Goal: Information Seeking & Learning: Check status

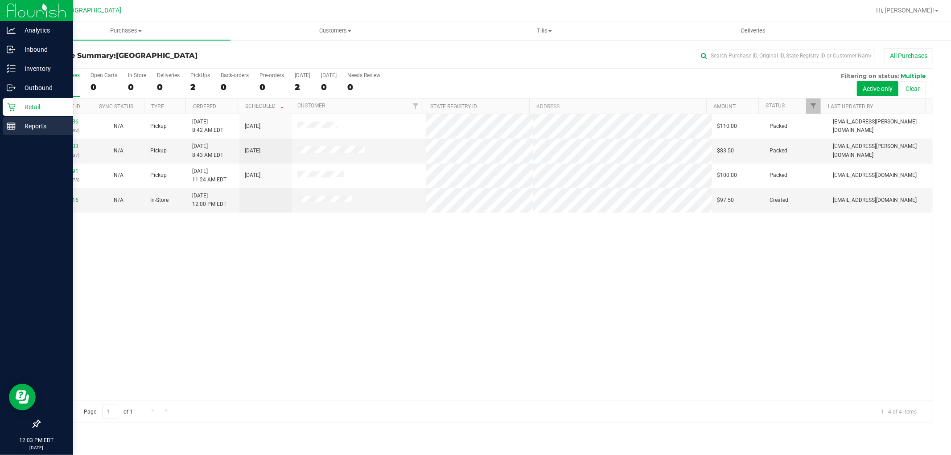
click at [20, 131] on p "Reports" at bounding box center [43, 126] width 54 height 11
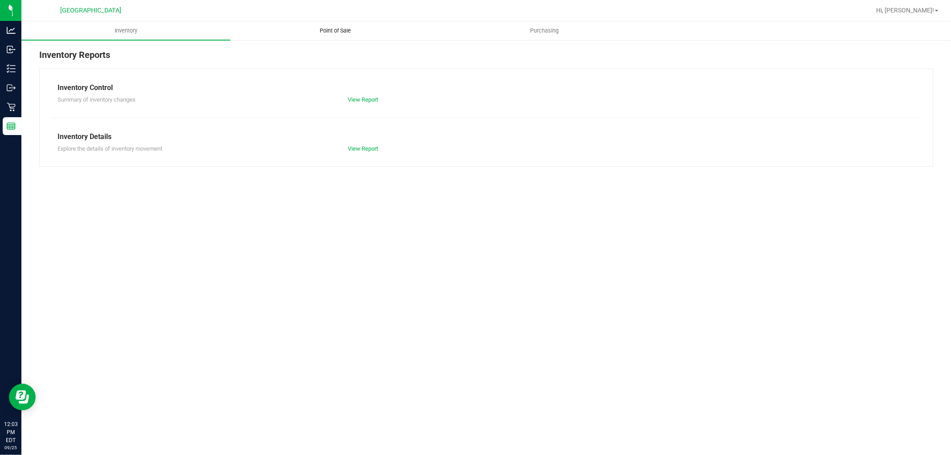
click at [345, 36] on uib-tab-heading "Point of Sale" at bounding box center [335, 31] width 208 height 18
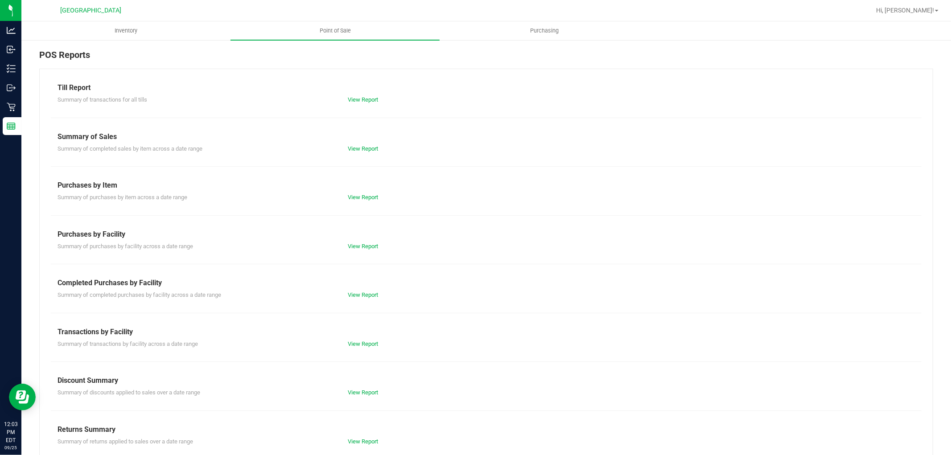
click at [366, 299] on div "View Report" at bounding box center [413, 295] width 145 height 9
click at [363, 288] on div "Completed Purchases by Facility" at bounding box center [487, 283] width 858 height 11
click at [373, 293] on link "View Report" at bounding box center [363, 295] width 30 height 7
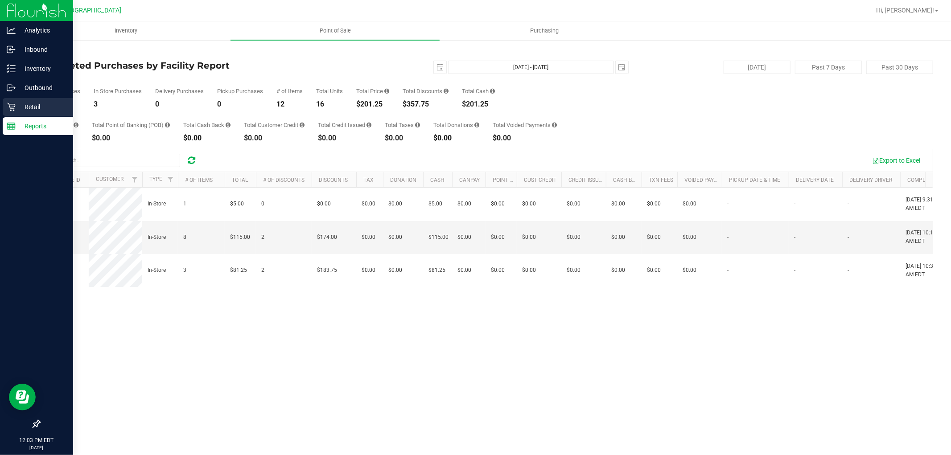
click at [29, 103] on p "Retail" at bounding box center [43, 107] width 54 height 11
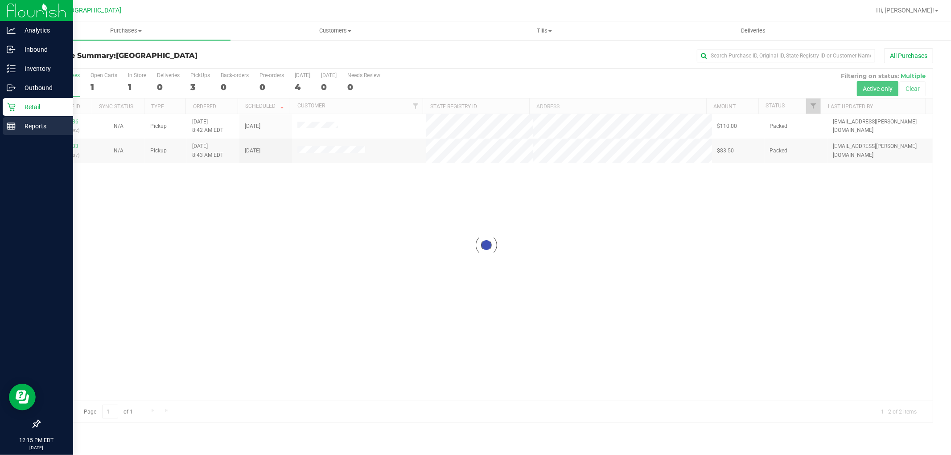
click at [32, 126] on p "Reports" at bounding box center [43, 126] width 54 height 11
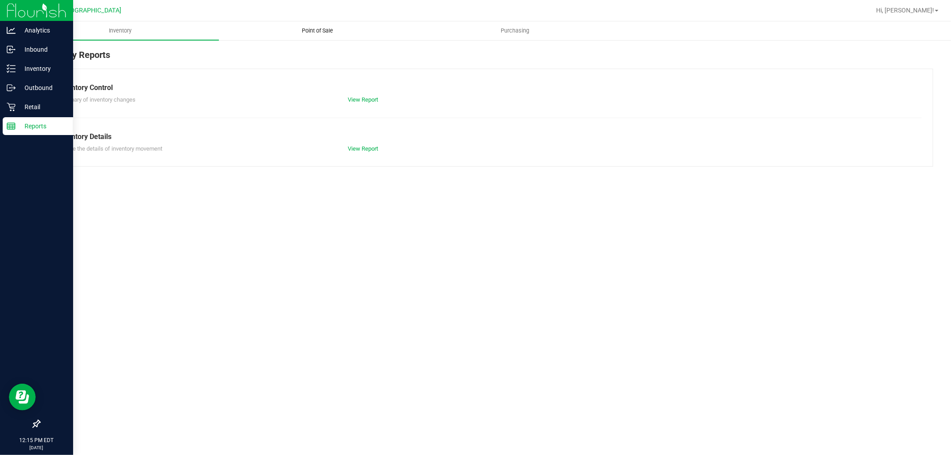
click at [322, 22] on uib-tab-heading "Point of Sale" at bounding box center [317, 31] width 197 height 18
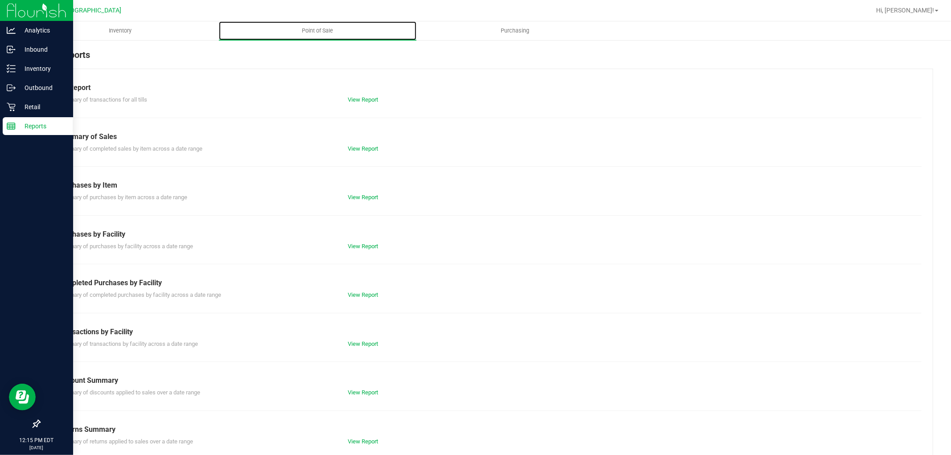
scroll to position [14, 0]
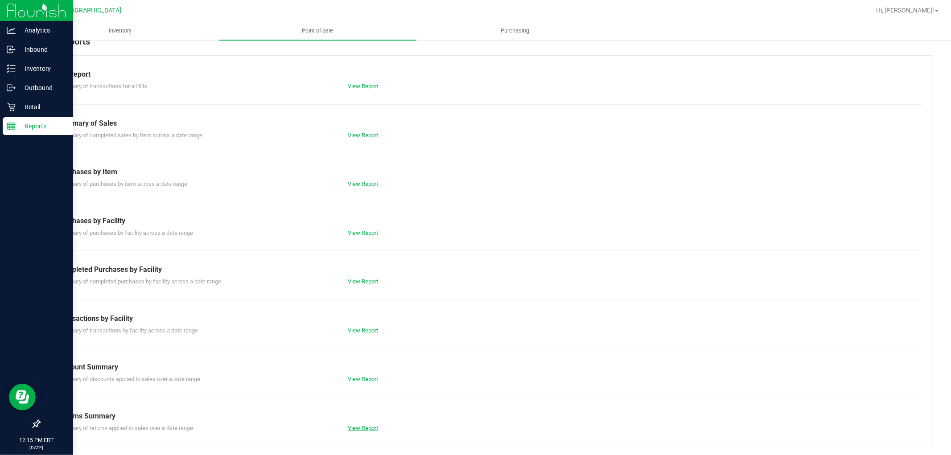
click at [365, 428] on link "View Report" at bounding box center [363, 428] width 30 height 7
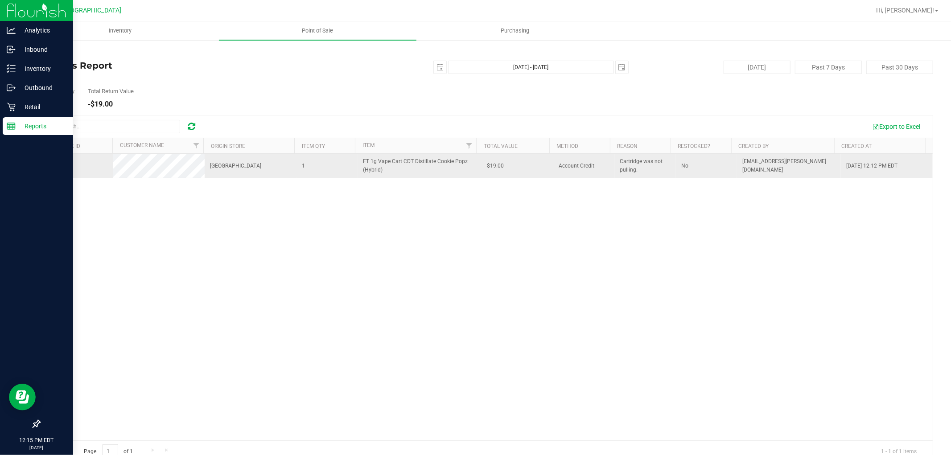
click at [65, 168] on span "11855492" at bounding box center [57, 166] width 25 height 6
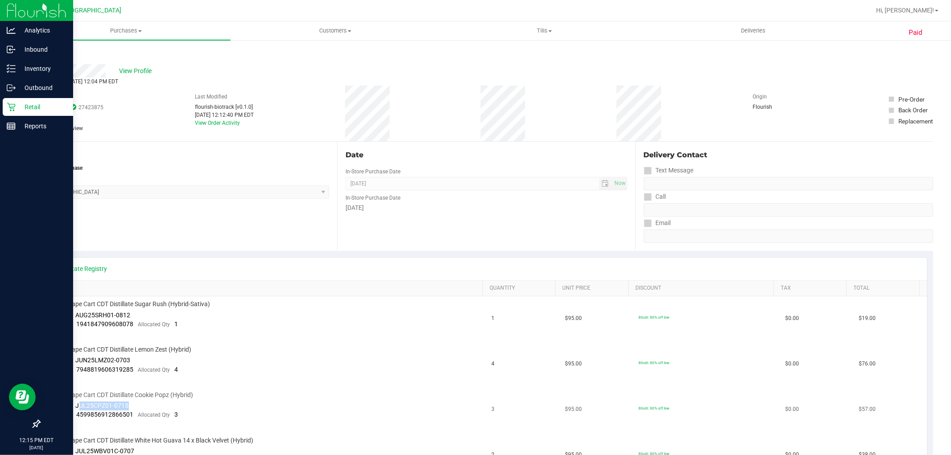
drag, startPoint x: 127, startPoint y: 407, endPoint x: 78, endPoint y: 406, distance: 48.6
click at [78, 406] on span "JUL25CPZ01-0715" at bounding box center [102, 405] width 53 height 7
click at [129, 412] on span "4599856912866501" at bounding box center [105, 414] width 57 height 7
drag, startPoint x: 132, startPoint y: 405, endPoint x: 77, endPoint y: 408, distance: 55.8
click at [77, 408] on td "FT 1g Vape Cart CDT Distillate Cookie Popz (Hybrid) Batch ID JUL25CPZ01-0715 Pa…" at bounding box center [266, 410] width 441 height 45
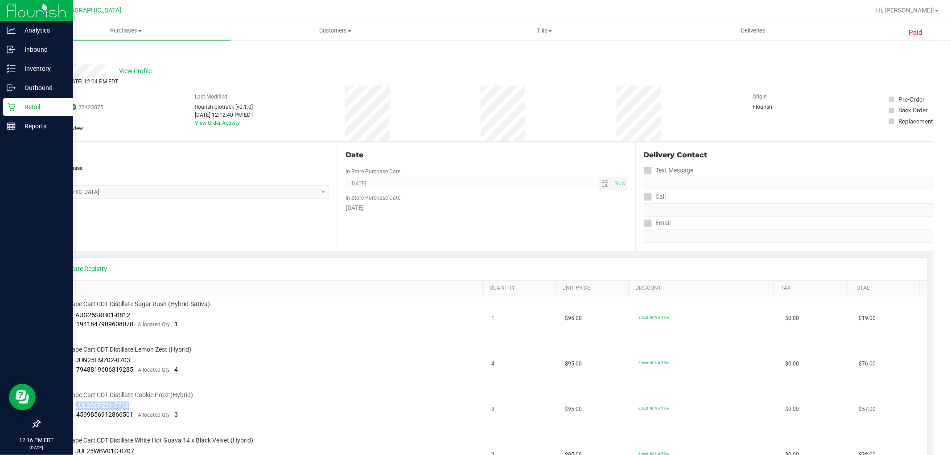
click at [87, 410] on div "Batch ID JUL25CPZ01-0715" at bounding box center [90, 406] width 78 height 9
click at [90, 409] on span "JUL25CPZ01-0715" at bounding box center [102, 405] width 53 height 7
click at [120, 408] on span "JUL25CPZ01-0715" at bounding box center [102, 405] width 53 height 7
click at [119, 408] on span "JUL25CPZ01-0715" at bounding box center [102, 405] width 53 height 7
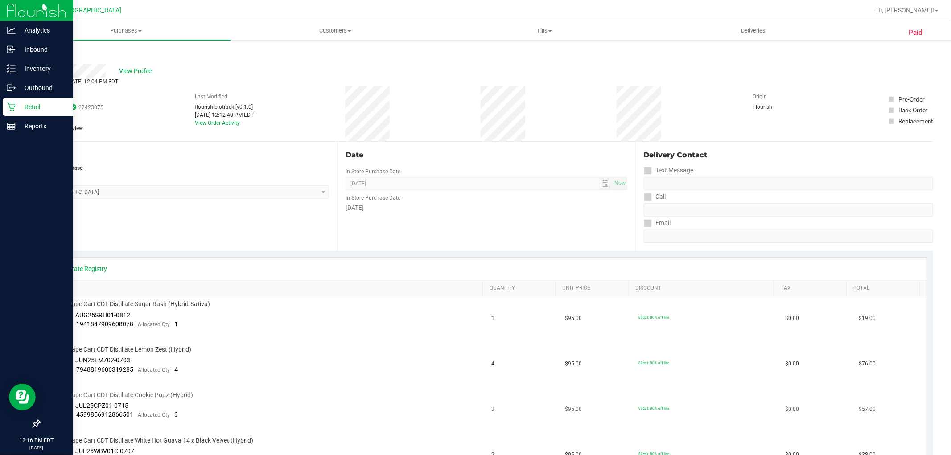
click at [130, 407] on td "FT 1g Vape Cart CDT Distillate Cookie Popz (Hybrid) Batch ID JUL25CPZ01-0715 Pa…" at bounding box center [266, 410] width 441 height 45
drag, startPoint x: 128, startPoint y: 406, endPoint x: 77, endPoint y: 407, distance: 50.8
click at [77, 407] on td "FT 1g Vape Cart CDT Distillate Cookie Popz (Hybrid) Batch ID JUL25CPZ01-0715 Pa…" at bounding box center [266, 410] width 441 height 45
click at [254, 115] on div "[DATE] 12:12:40 PM EDT" at bounding box center [224, 115] width 59 height 8
click at [134, 67] on span "View Profile" at bounding box center [137, 70] width 36 height 9
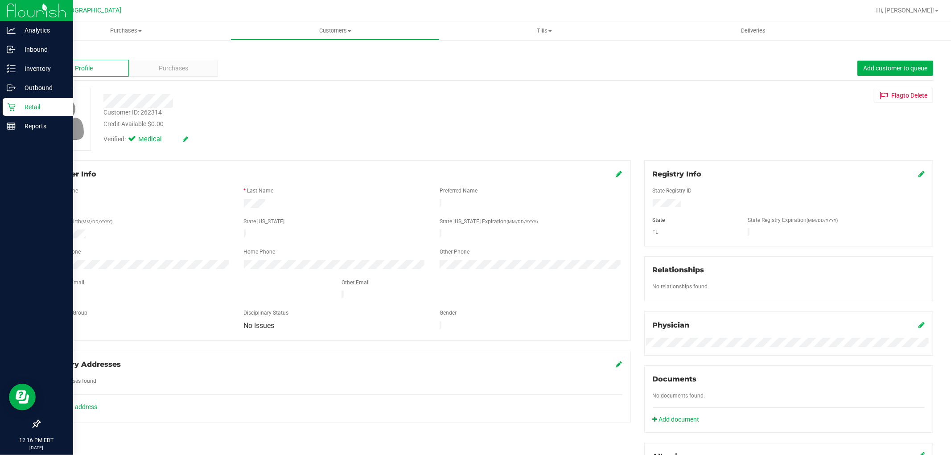
click at [152, 111] on div "Customer ID: 262314" at bounding box center [132, 112] width 58 height 9
click at [14, 100] on div "Retail" at bounding box center [38, 107] width 70 height 18
